Goal: Task Accomplishment & Management: Complete application form

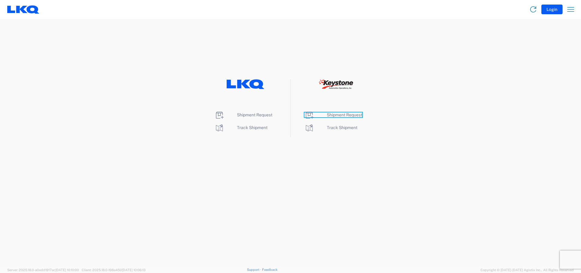
click at [357, 115] on span "Shipment Request" at bounding box center [344, 114] width 35 height 5
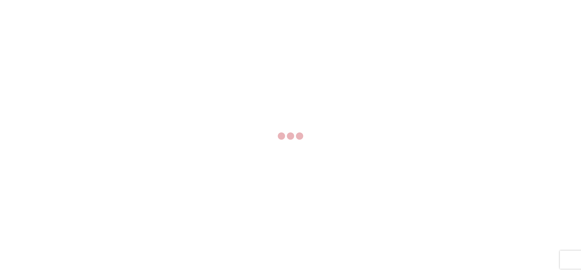
select select "FULL"
select select "LBS"
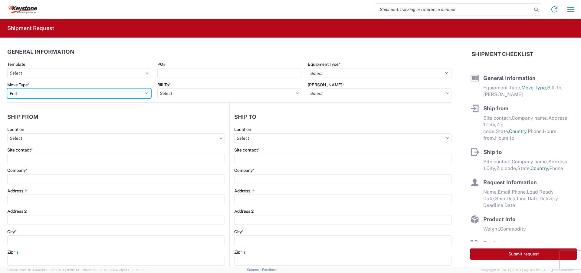
click at [133, 94] on select "Select Full Partial TL" at bounding box center [79, 93] width 144 height 10
click at [7, 88] on select "Select Full Partial TL" at bounding box center [79, 93] width 144 height 10
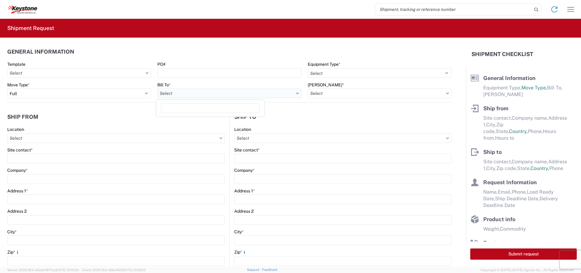
click at [295, 95] on input "Bill To *" at bounding box center [229, 93] width 144 height 10
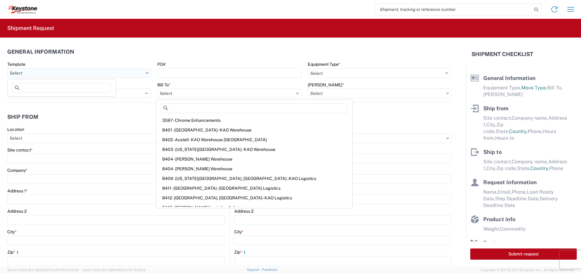
click at [138, 75] on input "Template" at bounding box center [79, 73] width 144 height 10
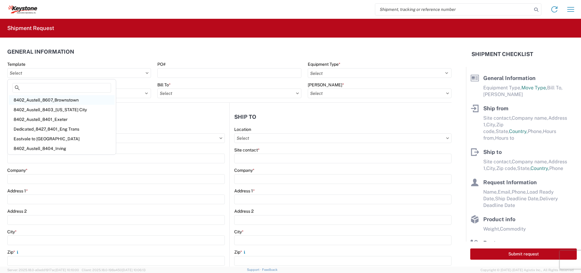
click at [59, 100] on div "8402_Austell_8607_Brownstown" at bounding box center [62, 100] width 106 height 10
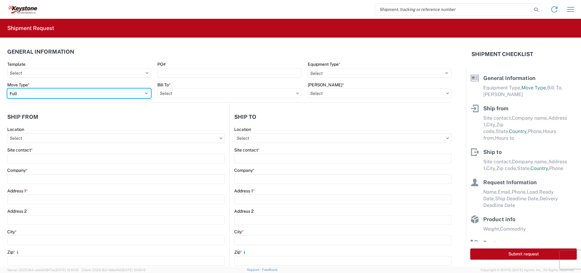
type input "8402_Austell_8607_Brownstown"
click at [144, 94] on select "Select Full Partial TL" at bounding box center [79, 93] width 144 height 10
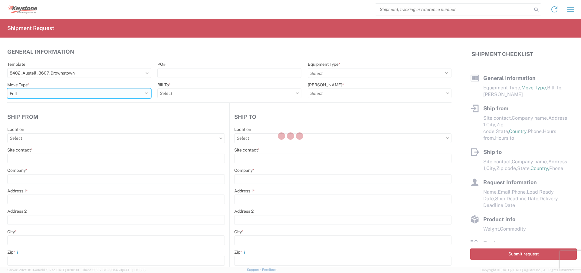
select select "STDV"
select select
type input "[PERSON_NAME]"
type input "KAO"
type input "[STREET_ADDRESS][PERSON_NAME]"
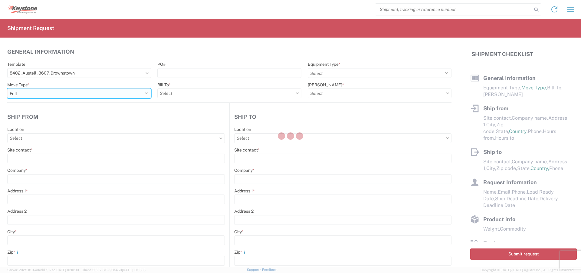
type input "Austell"
type input "30168"
type input "[EMAIL_ADDRESS][DOMAIN_NAME]"
type input "[PERSON_NAME]"
type input "KAO"
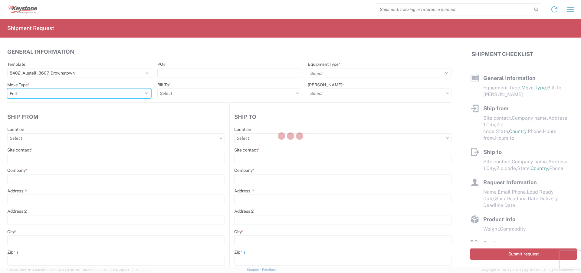
type input "[STREET_ADDRESS][PERSON_NAME]"
type input "[GEOGRAPHIC_DATA]"
type input "48193"
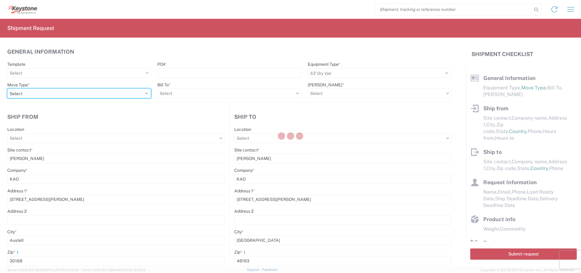
type input "[EMAIL_ADDRESS][DOMAIN_NAME]"
type input "[PERSON_NAME]"
type input "[PHONE_NUMBER]"
type input "[DATE]"
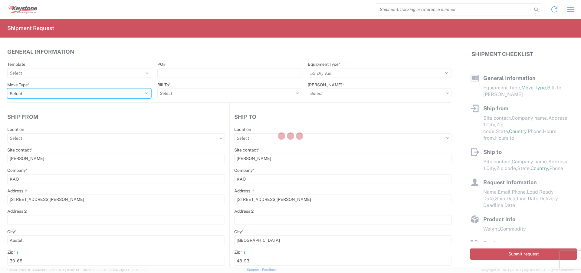
type input "20000"
type input "General Auto Parts (dry)"
type input "20"
type input "1"
type textarea "Stock Transfers...chairs"
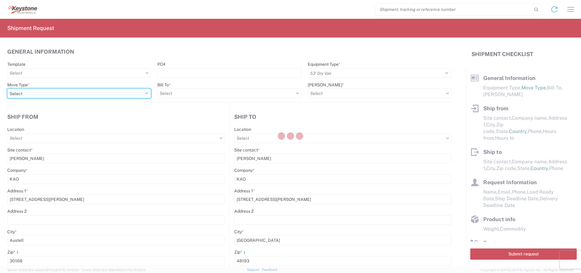
select select "US"
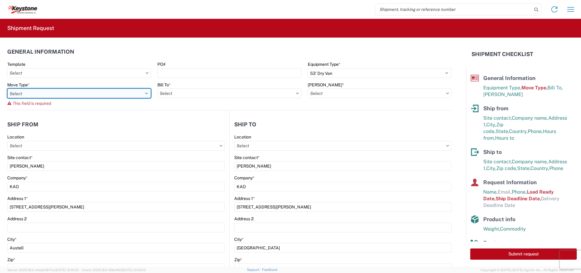
select select "FULL"
click at [7, 88] on select "Select Full Partial TL" at bounding box center [79, 93] width 144 height 10
type input "8402 - Austell - KAO Warehouse [GEOGRAPHIC_DATA]"
type input "8607 - [GEOGRAPHIC_DATA], [GEOGRAPHIC_DATA] – KAO Warehouse"
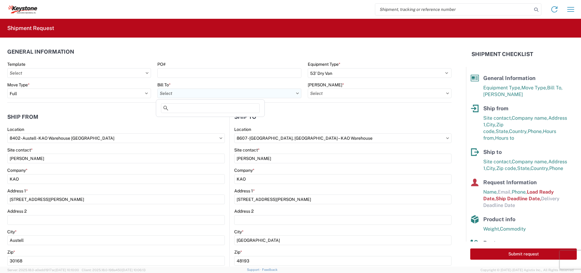
click at [294, 95] on input "Bill To *" at bounding box center [229, 93] width 144 height 10
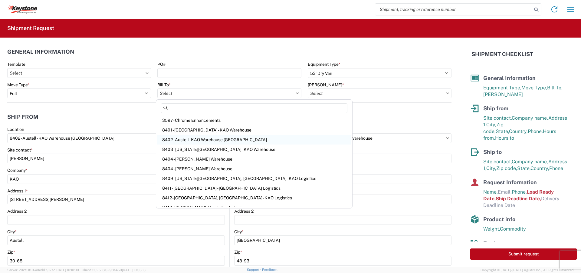
click at [213, 140] on div "8402 - Austell - KAO Warehouse [GEOGRAPHIC_DATA]" at bounding box center [254, 140] width 194 height 10
type input "8402 - Austell - KAO Warehouse [GEOGRAPHIC_DATA]"
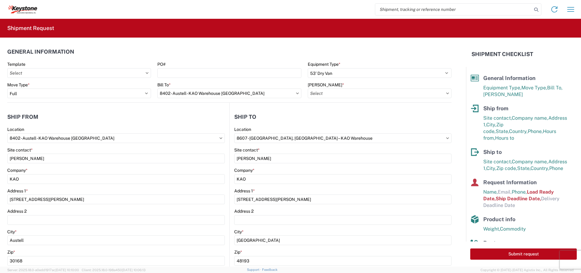
click at [447, 94] on icon at bounding box center [448, 93] width 3 height 2
click at [441, 94] on input "[PERSON_NAME] *" at bounding box center [380, 93] width 144 height 10
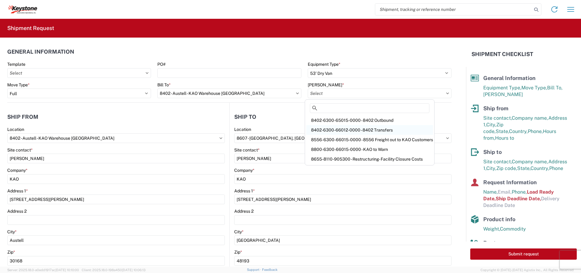
click at [372, 130] on div "8402-6300-66012-0000 - 8402 Transfers" at bounding box center [369, 130] width 127 height 10
type input "8402-6300-66012-0000 - 8402 Transfers, 8402-6300-66012-0000 - 8402 Transfers"
